Goal: Task Accomplishment & Management: Manage account settings

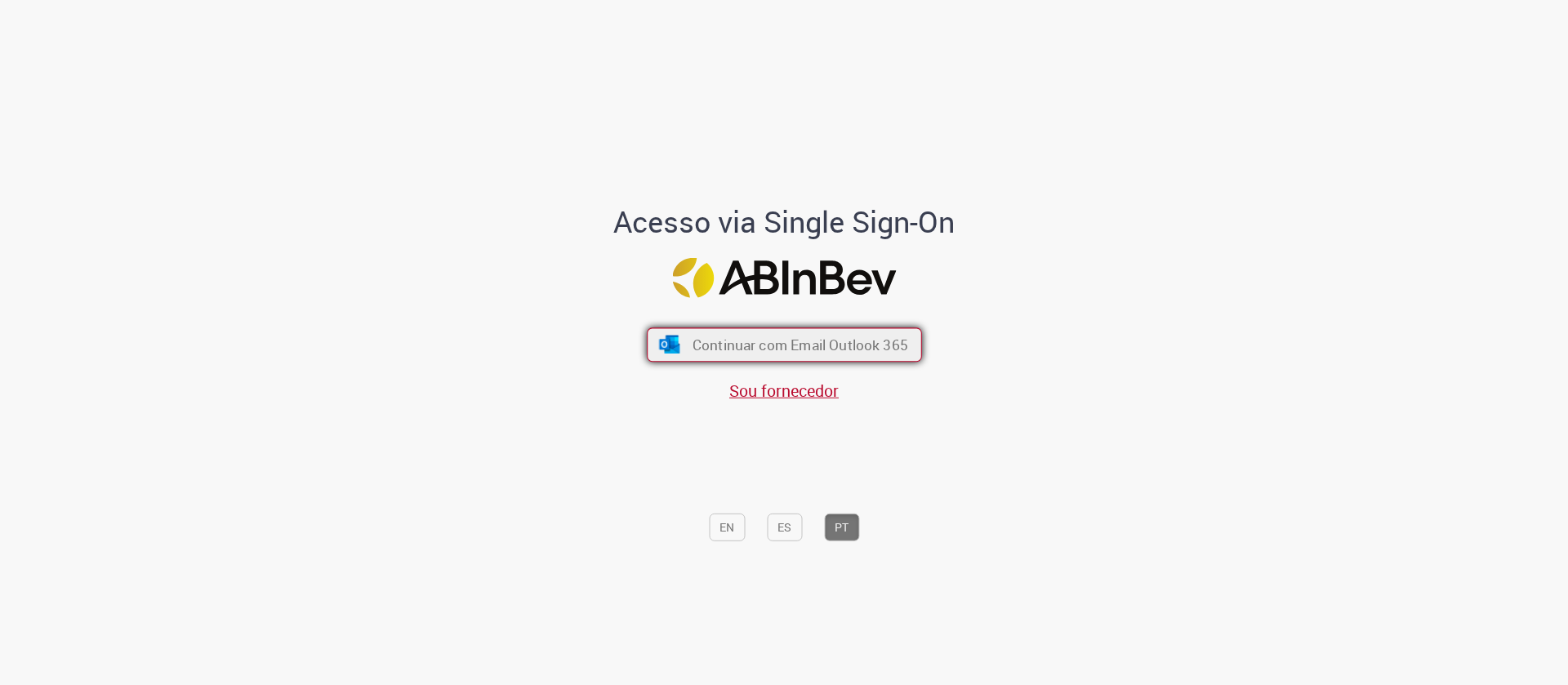
click at [786, 346] on span "Continuar com Email Outlook 365" at bounding box center [799, 344] width 215 height 19
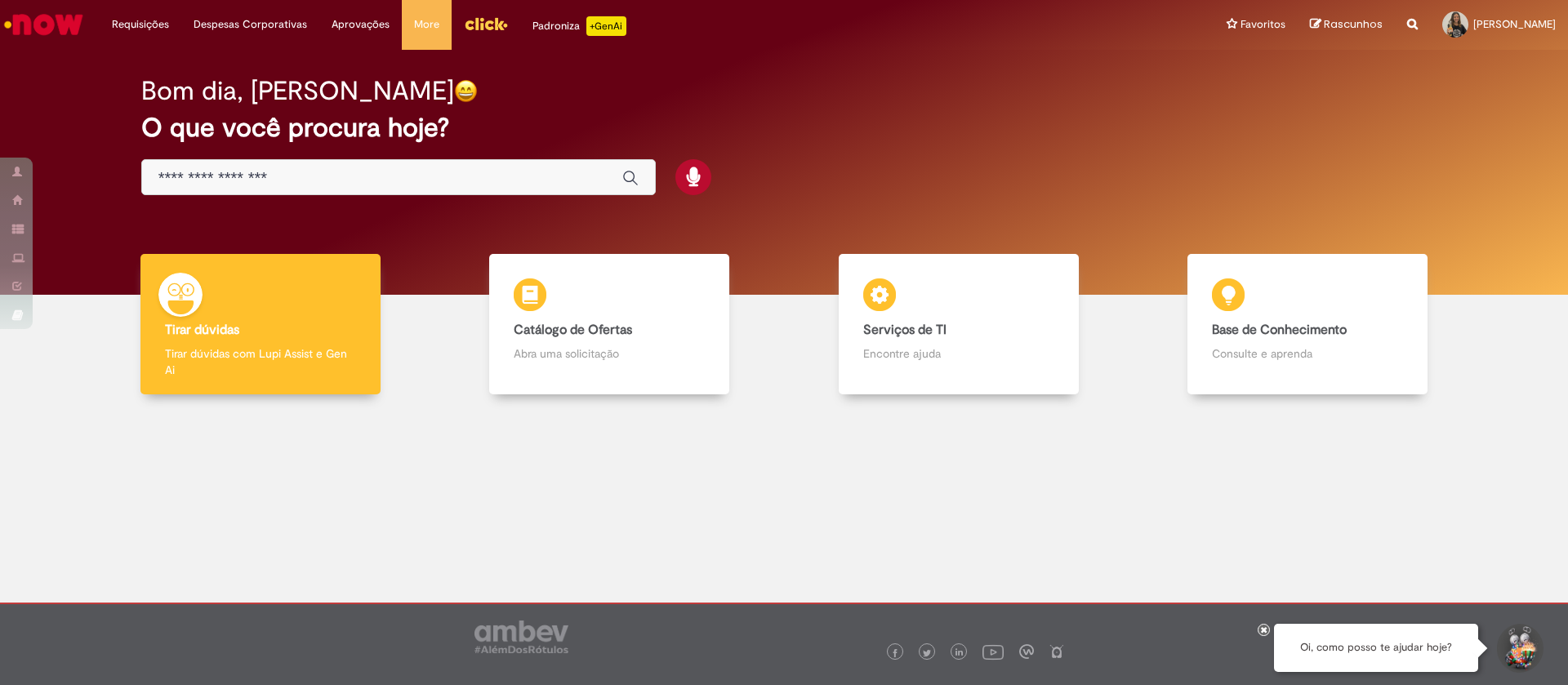
click at [803, 384] on link "Serviços de TI Serviços de TI Encontre ajuda" at bounding box center [959, 324] width 350 height 142
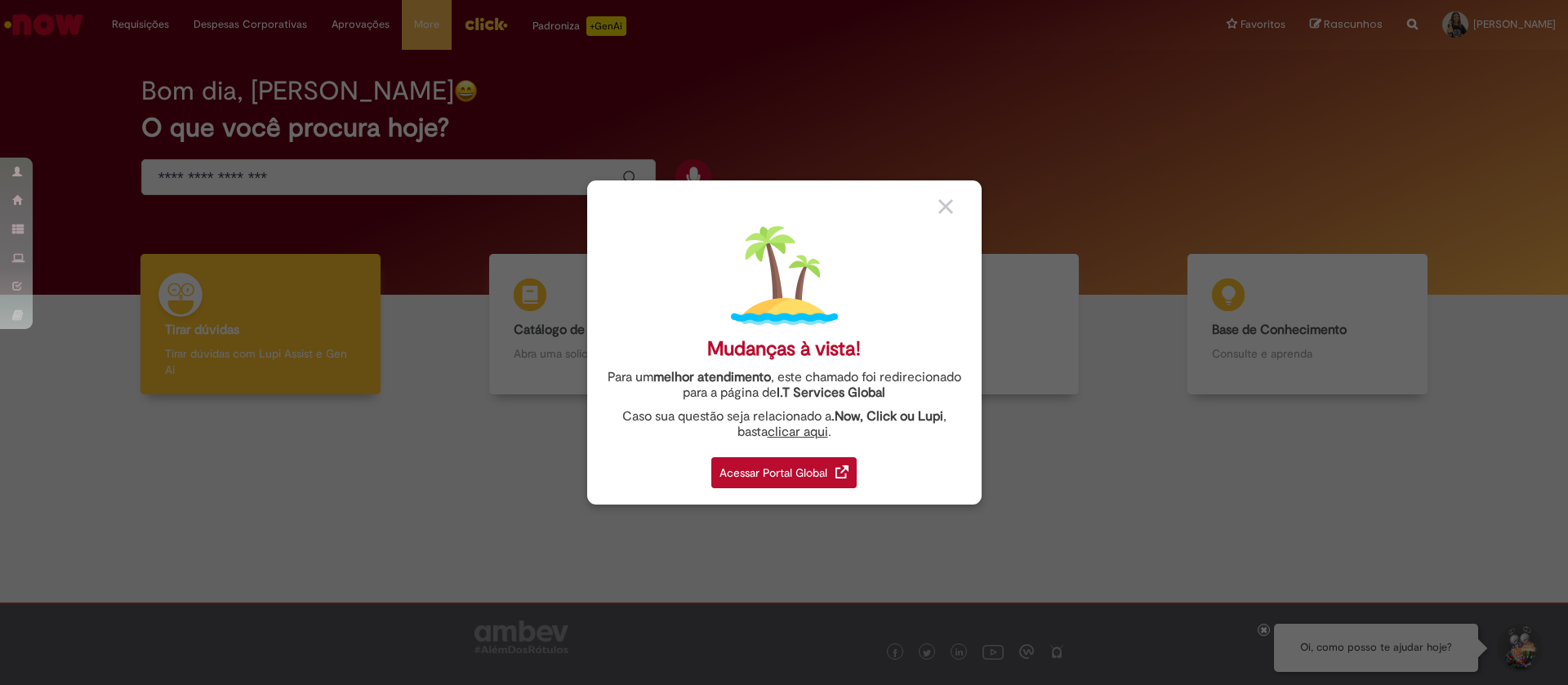
click at [955, 203] on div at bounding box center [955, 204] width 31 height 17
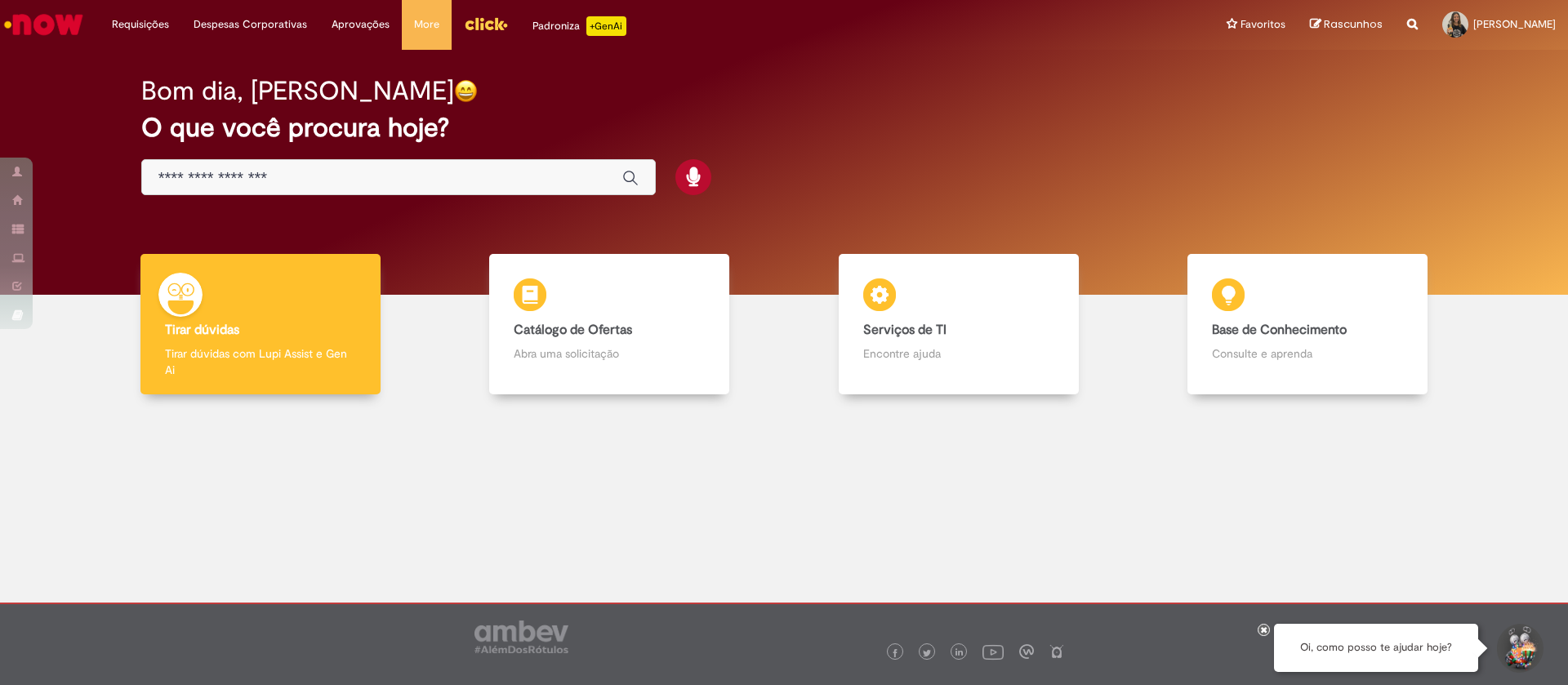
click at [481, 23] on img "Menu Cabeçalho" at bounding box center [486, 24] width 44 height 25
click at [373, 27] on li "Aprovações Exibir todas as aprovações" at bounding box center [361, 25] width 83 height 49
click at [364, 51] on ul "Exibir todas as aprovações" at bounding box center [401, 65] width 164 height 31
click at [363, 70] on link "Exibir todas as aprovações" at bounding box center [410, 66] width 180 height 18
